Goal: Task Accomplishment & Management: Manage account settings

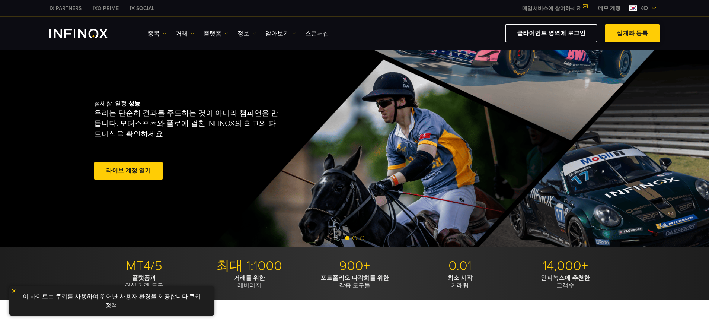
click at [620, 36] on link "실계좌 등록" at bounding box center [632, 33] width 55 height 18
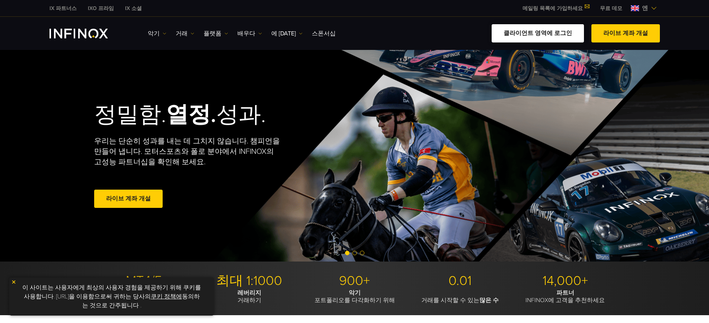
click at [516, 36] on font "클라이언트 영역에 로그인" at bounding box center [538, 32] width 69 height 7
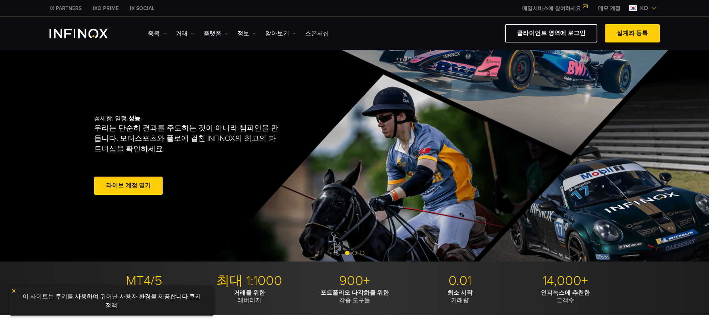
drag, startPoint x: 552, startPoint y: 37, endPoint x: 446, endPoint y: 88, distance: 117.6
click at [551, 37] on link "클라이언트 영역에 로그인" at bounding box center [551, 33] width 92 height 18
